Goal: Task Accomplishment & Management: Use online tool/utility

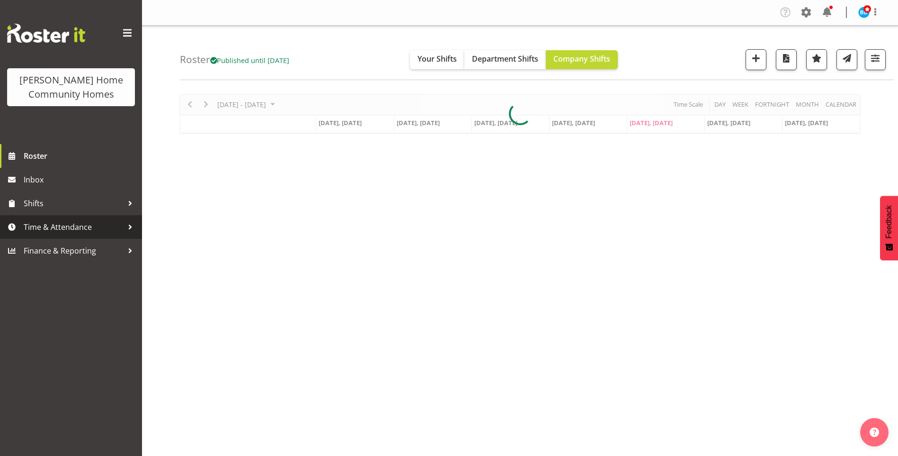
click at [64, 229] on span "Time & Attendance" at bounding box center [73, 227] width 99 height 14
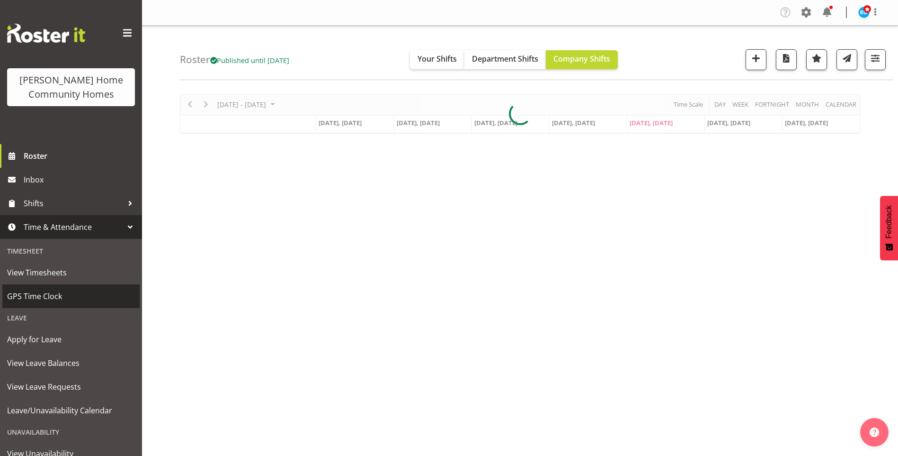
click at [57, 296] on span "GPS Time Clock" at bounding box center [71, 296] width 128 height 14
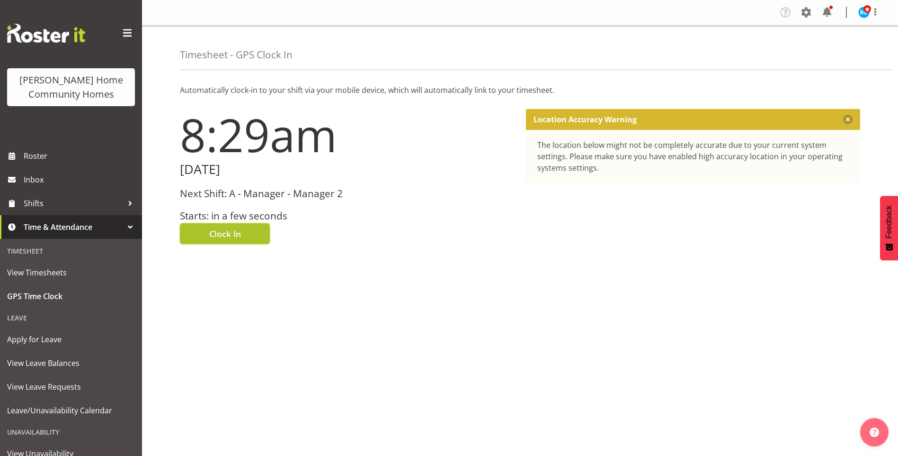
click at [230, 234] on span "Clock In" at bounding box center [225, 233] width 32 height 12
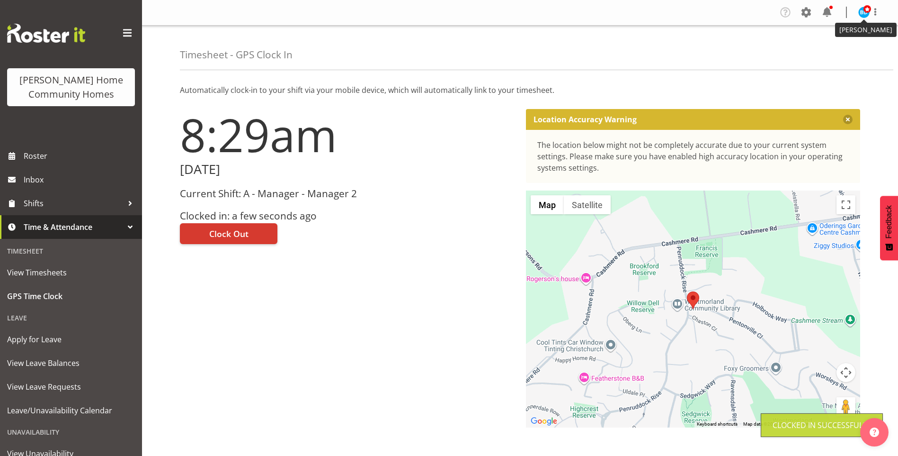
click at [862, 8] on img at bounding box center [863, 12] width 11 height 11
click at [827, 47] on link "Log Out" at bounding box center [835, 49] width 91 height 17
